Goal: Task Accomplishment & Management: Use online tool/utility

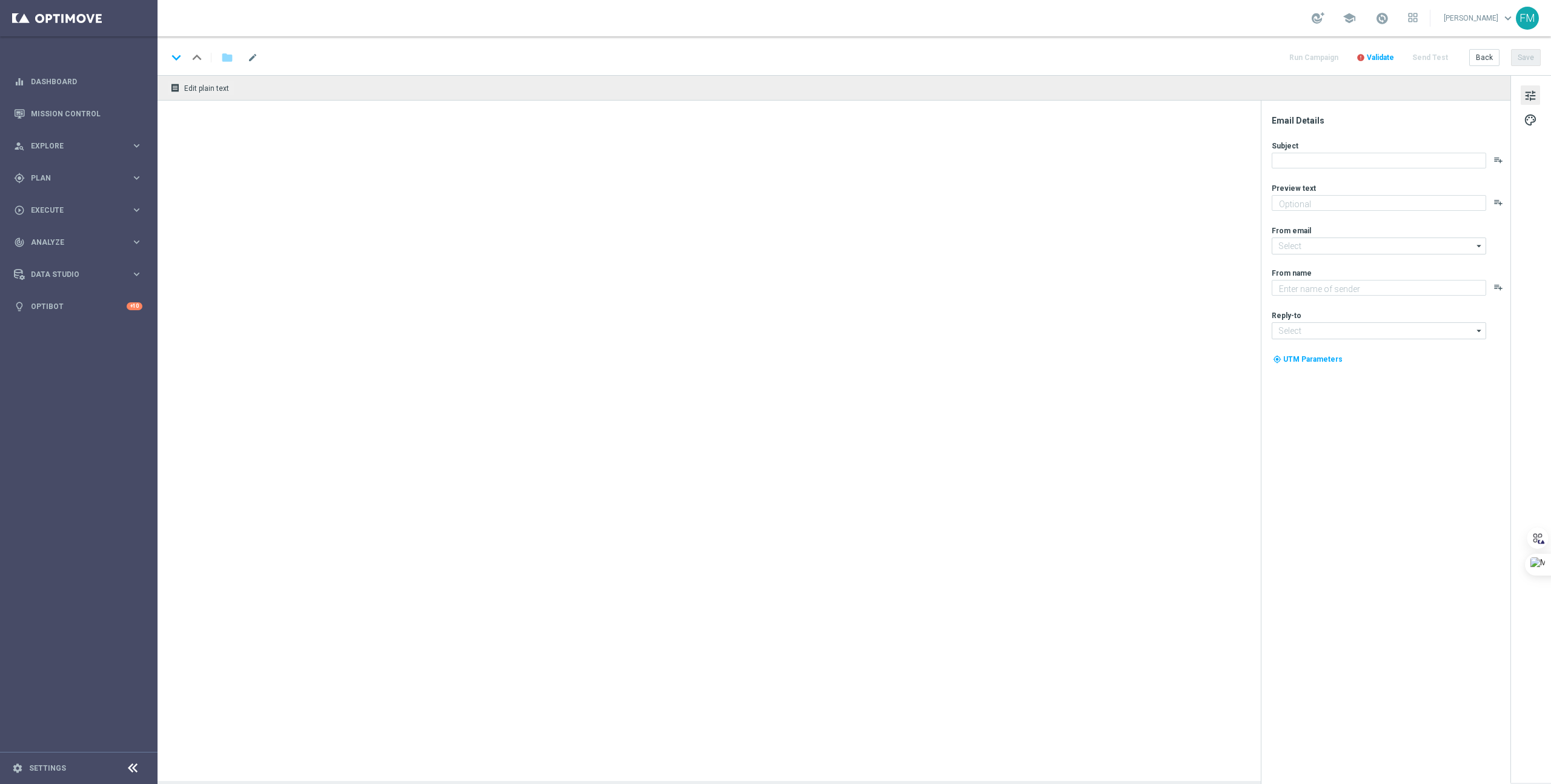
type textarea "Unlock your VIP offer"
type textarea "Lottoland"
type input "mail@crm.lottoland.com"
type input "support@lottoland.co.uk"
